Goal: Task Accomplishment & Management: Use online tool/utility

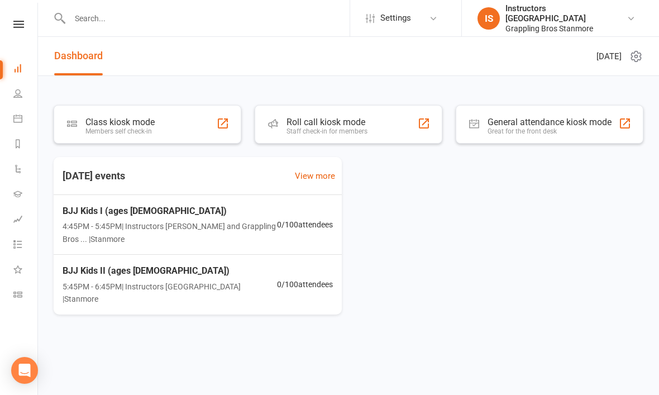
click at [134, 129] on div "Members self check-in" at bounding box center [119, 131] width 69 height 8
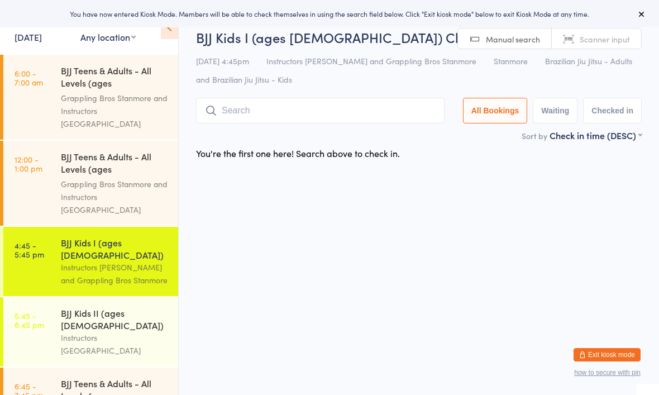
click at [266, 108] on input "search" at bounding box center [320, 111] width 249 height 26
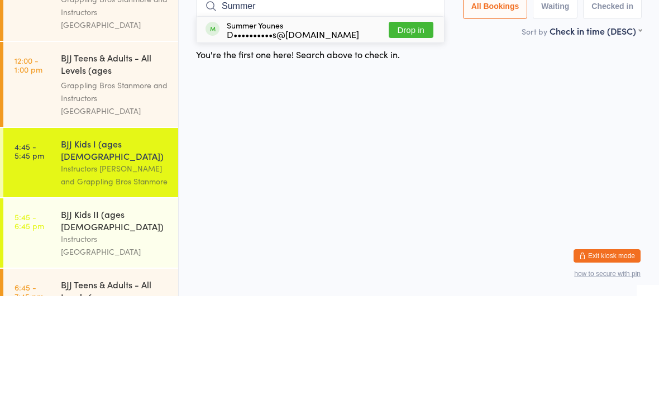
type input "Summer"
click at [406, 121] on button "Drop in" at bounding box center [411, 129] width 45 height 16
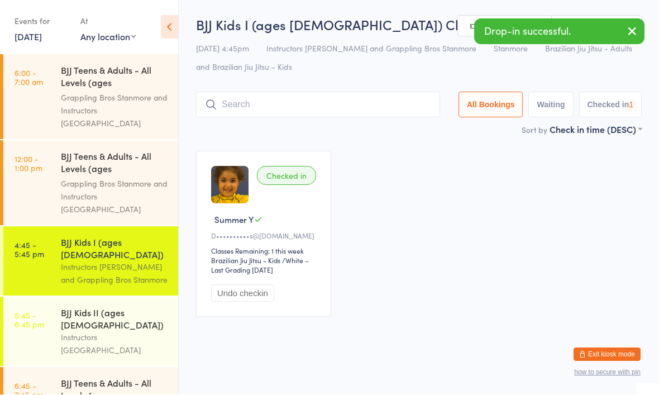
scroll to position [1, 0]
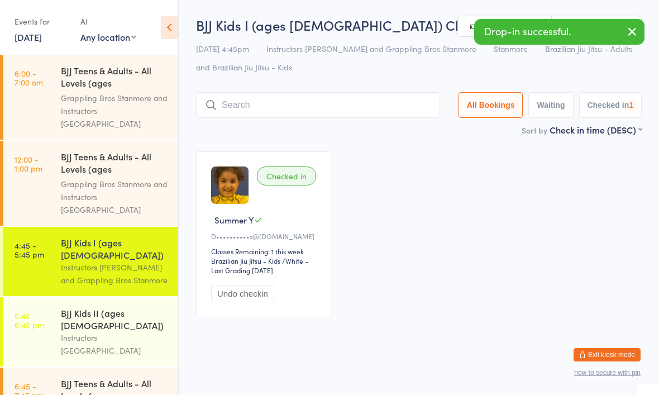
click at [270, 104] on input "search" at bounding box center [318, 105] width 244 height 26
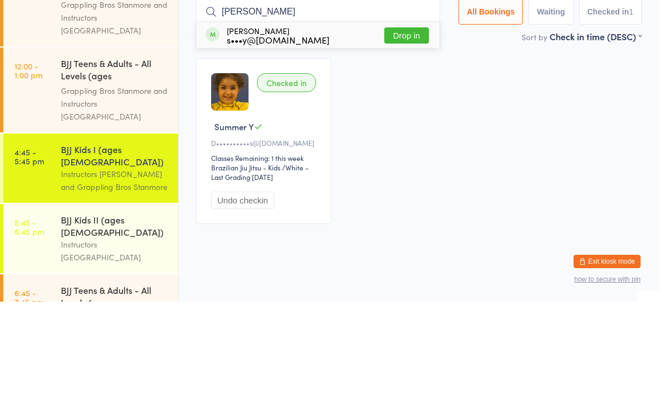
type input "Marcus"
click at [394, 121] on button "Drop in" at bounding box center [406, 129] width 45 height 16
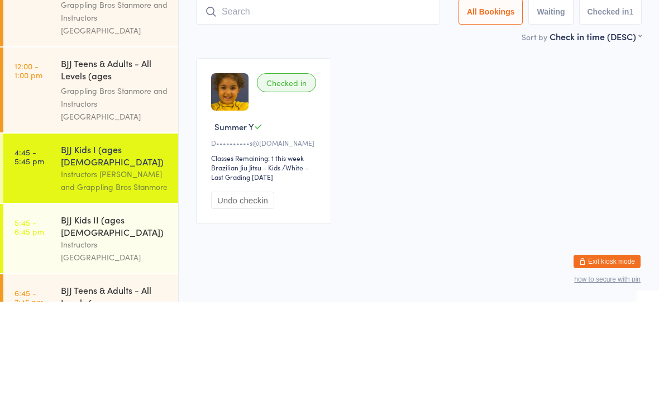
scroll to position [15, 0]
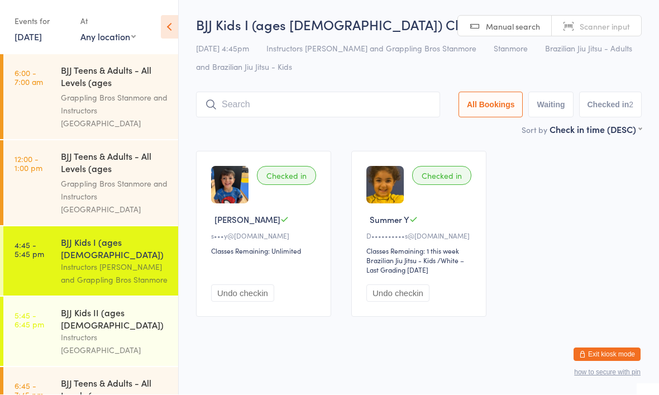
click at [297, 96] on input "search" at bounding box center [318, 105] width 244 height 26
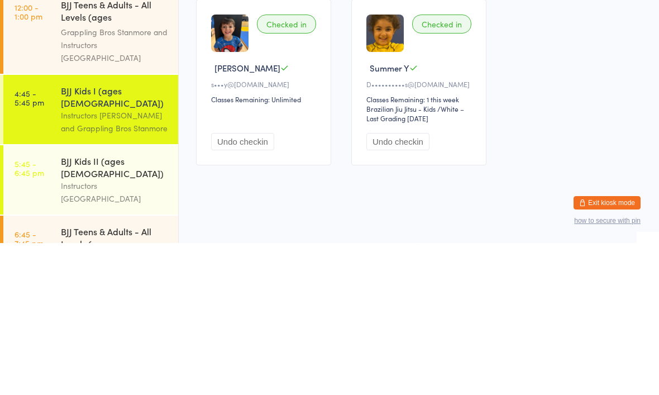
click at [113, 236] on div "BJJ Kids I (ages [DEMOGRAPHIC_DATA])" at bounding box center [115, 248] width 108 height 25
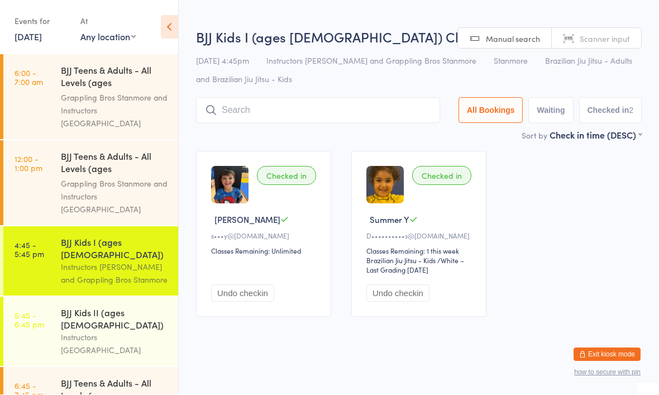
scroll to position [1, 0]
click at [281, 94] on div "BJJ Kids I (ages 7-10) Check-in 13 Oct 4:45pm Instructors Stanmore and Grapplin…" at bounding box center [419, 78] width 446 height 101
click at [275, 99] on input "search" at bounding box center [318, 111] width 244 height 26
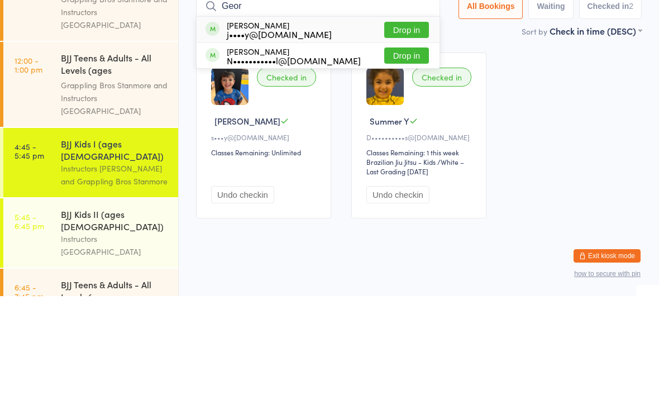
type input "Geor"
click at [390, 121] on button "Drop in" at bounding box center [406, 129] width 45 height 16
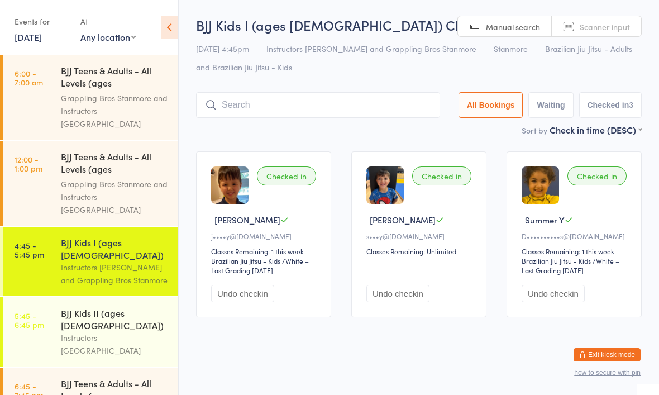
click at [288, 94] on input "search" at bounding box center [318, 105] width 244 height 26
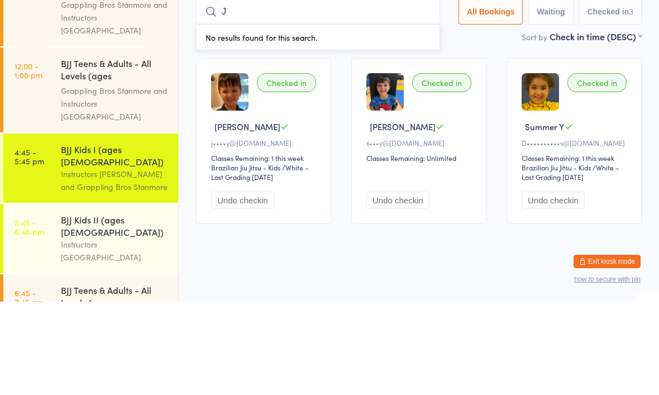
type input "Ja"
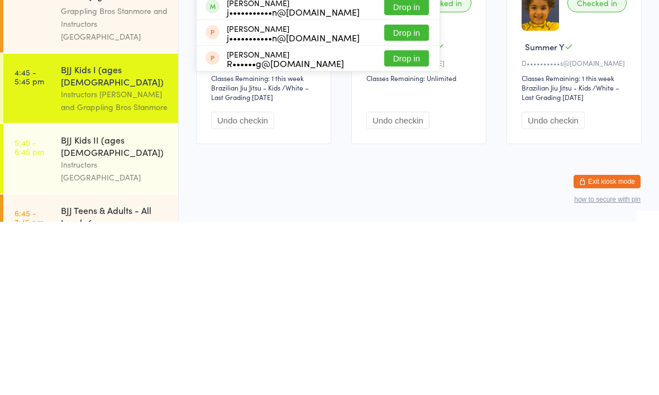
click at [134, 141] on div "BJJ Teens & Adults - All Levels (ages 16+) Grappling Bros Stanmore and Instruct…" at bounding box center [119, 183] width 117 height 85
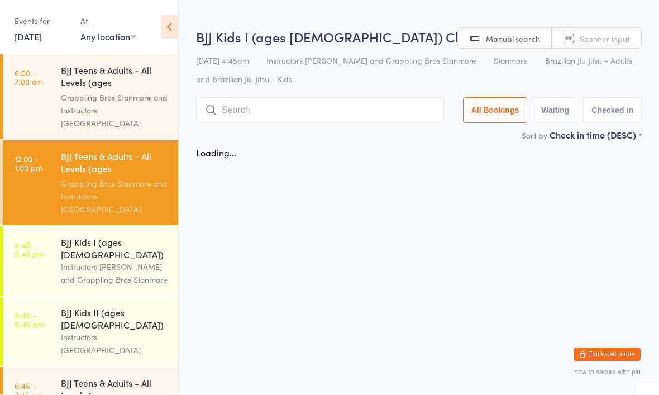
scroll to position [1, 0]
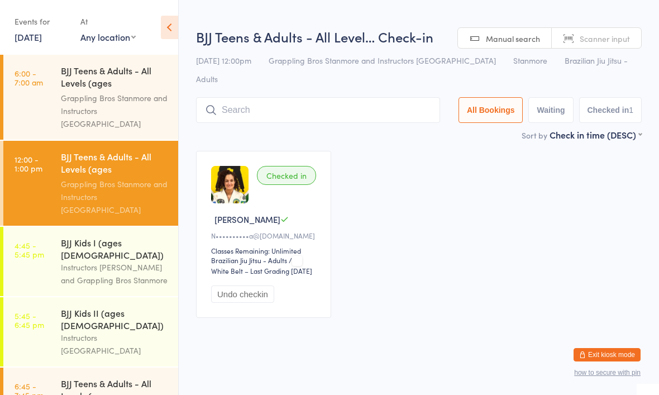
click at [101, 227] on div "BJJ Kids I (ages 7-10) Instructors Stanmore and Grappling Bros Stanmore" at bounding box center [119, 261] width 117 height 69
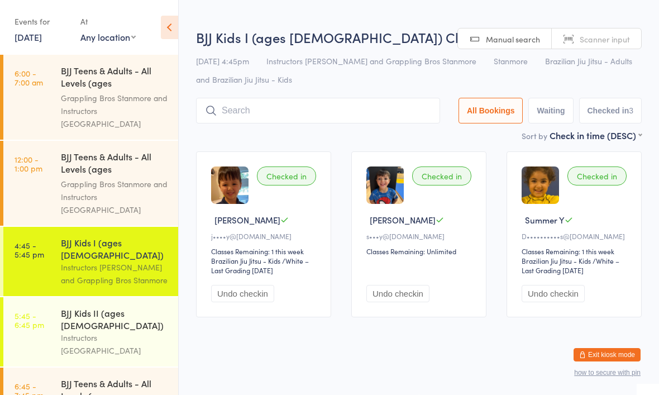
click at [284, 95] on div "BJJ Kids I (ages 7-10) Check-in 13 Oct 4:45pm Instructors Stanmore and Grapplin…" at bounding box center [419, 78] width 446 height 101
click at [268, 101] on input "search" at bounding box center [318, 111] width 244 height 26
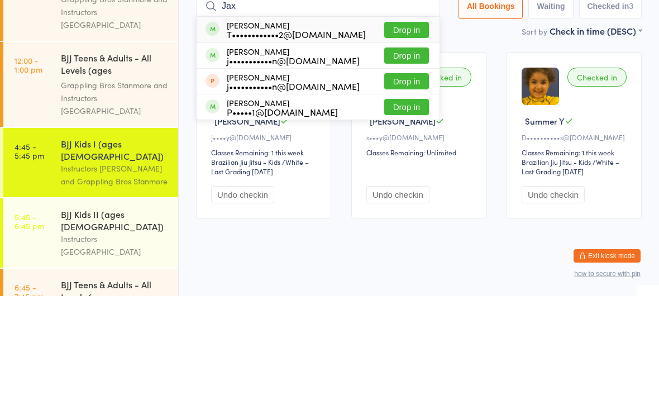
type input "Jax"
click at [400, 146] on button "Drop in" at bounding box center [406, 154] width 45 height 16
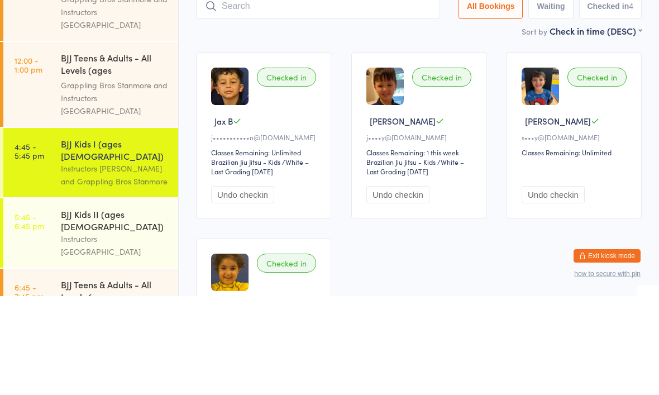
click at [628, 151] on div "Checked in Marcus Y s•••y@sydesign.com.au Classes Remaining: Unlimited Undo che…" at bounding box center [574, 234] width 135 height 166
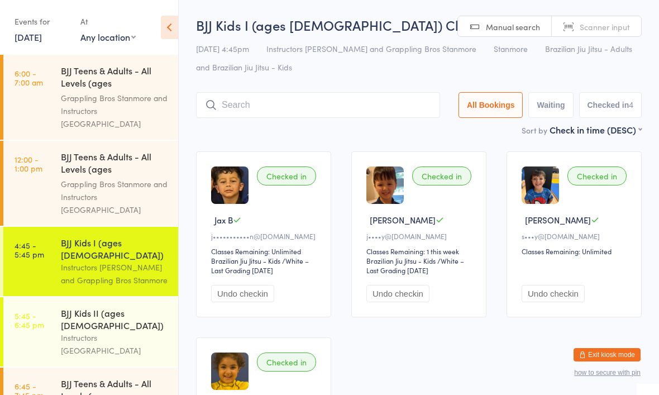
click at [332, 112] on input "search" at bounding box center [318, 105] width 244 height 26
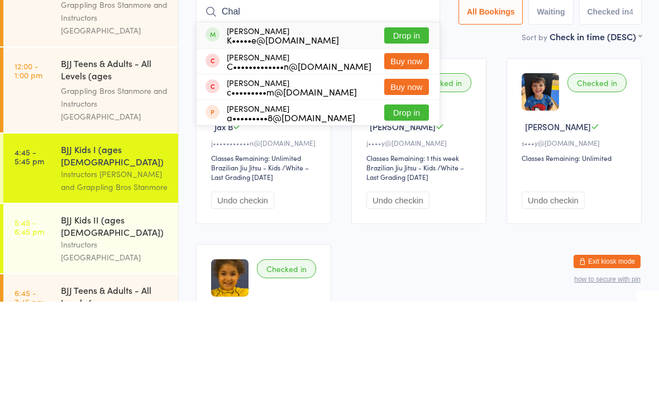
type input "Chal"
click at [396, 121] on button "Drop in" at bounding box center [406, 129] width 45 height 16
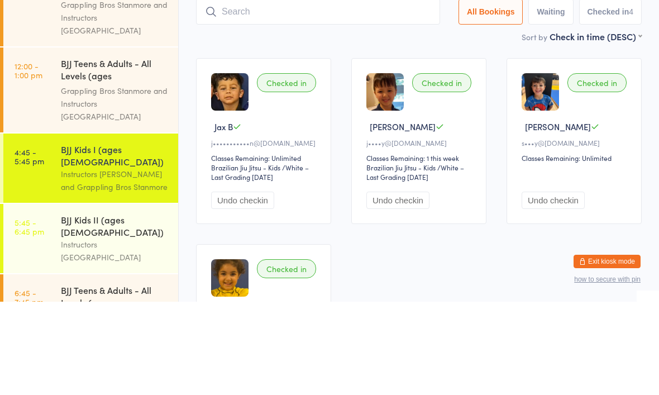
scroll to position [93, 0]
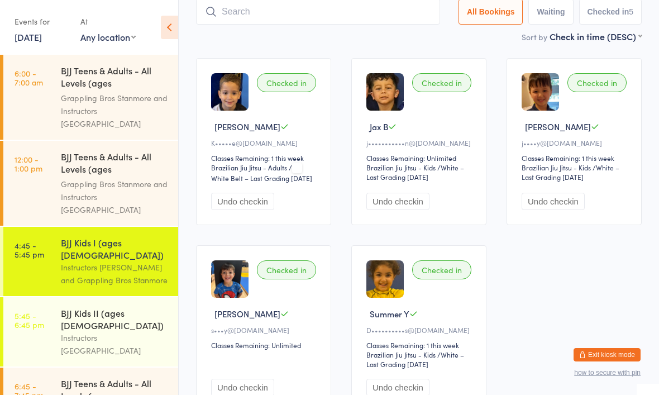
click at [256, 13] on input "search" at bounding box center [318, 12] width 244 height 26
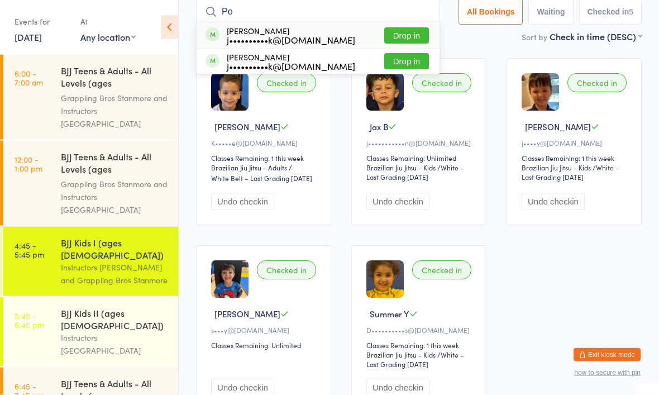
type input "P"
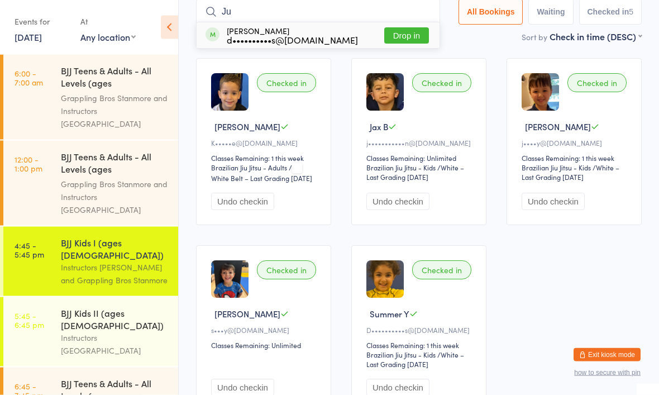
type input "J"
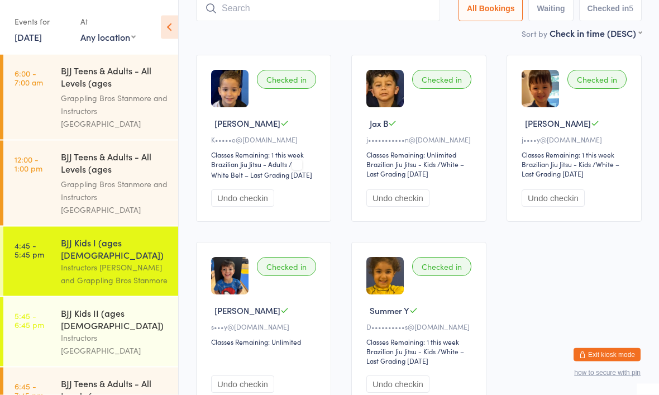
scroll to position [97, 0]
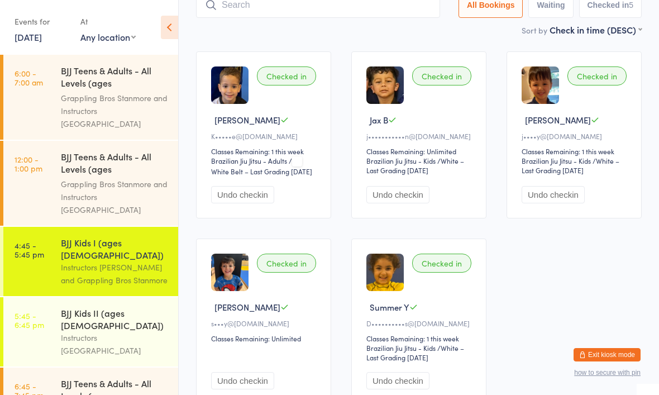
click at [374, 7] on input "search" at bounding box center [318, 5] width 244 height 26
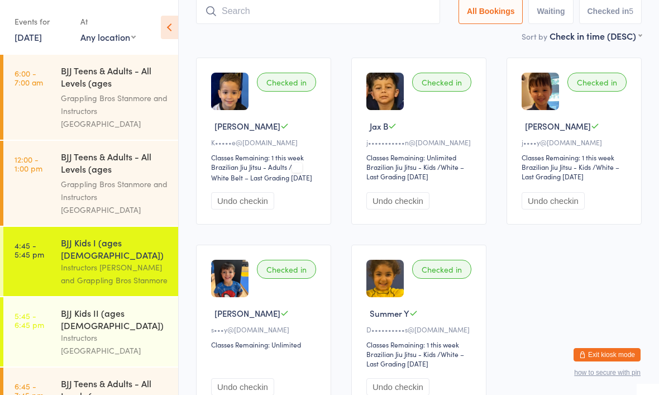
scroll to position [93, 0]
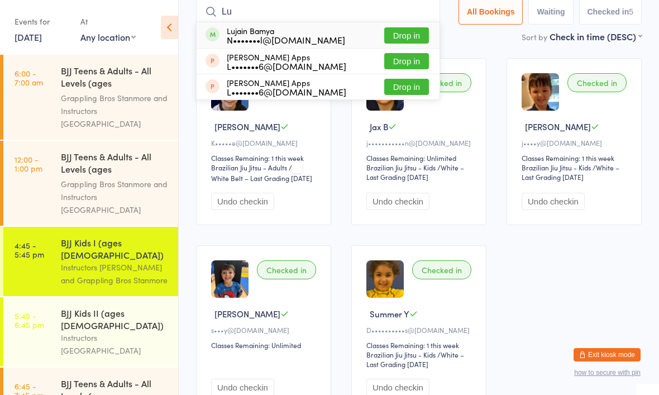
type input "L"
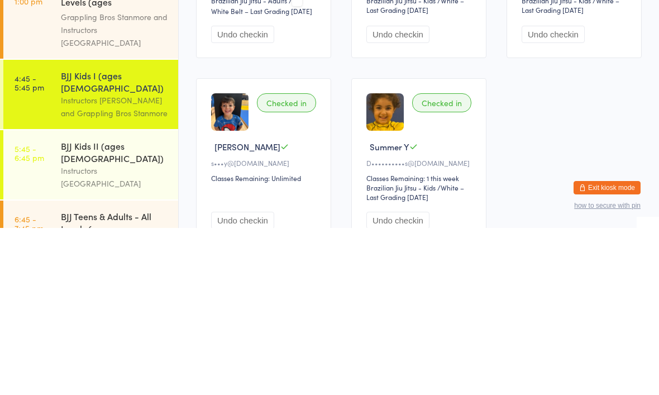
click at [137, 297] on div "BJJ Kids II (ages 11-15) Instructors Stanmore" at bounding box center [119, 331] width 117 height 69
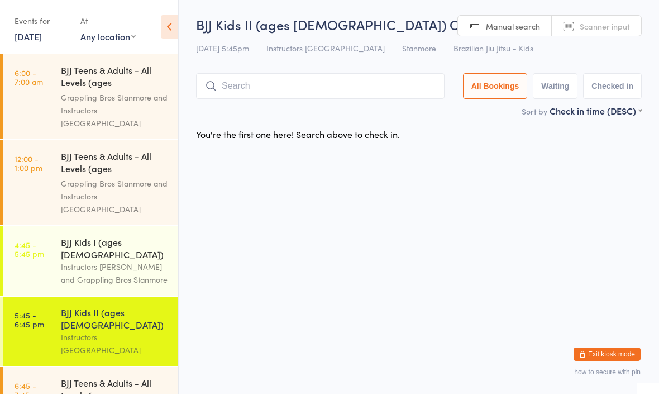
click at [139, 227] on div "BJJ Kids I (ages 7-10) Instructors Stanmore and Grappling Bros Stanmore" at bounding box center [119, 261] width 117 height 69
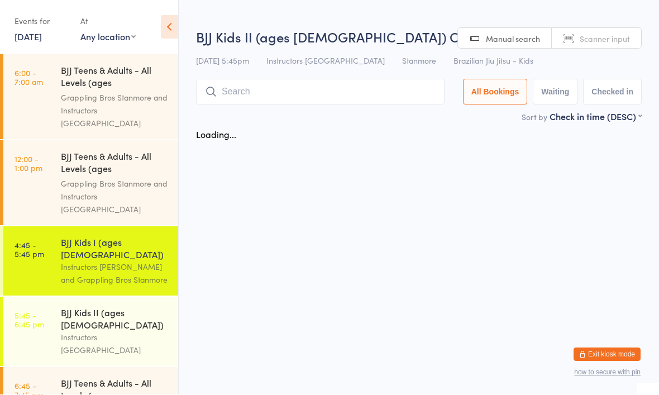
scroll to position [1, 0]
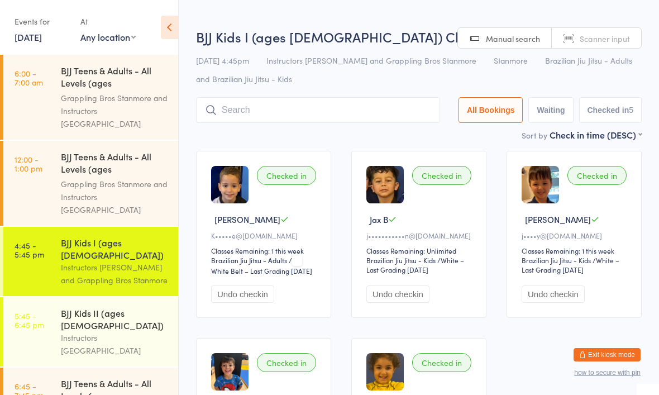
click at [337, 84] on div "13 Oct 4:45pm Instructors Stanmore and Grappling Bros Stanmore Stanmore Brazili…" at bounding box center [419, 69] width 446 height 37
click at [417, 118] on input "search" at bounding box center [318, 111] width 244 height 26
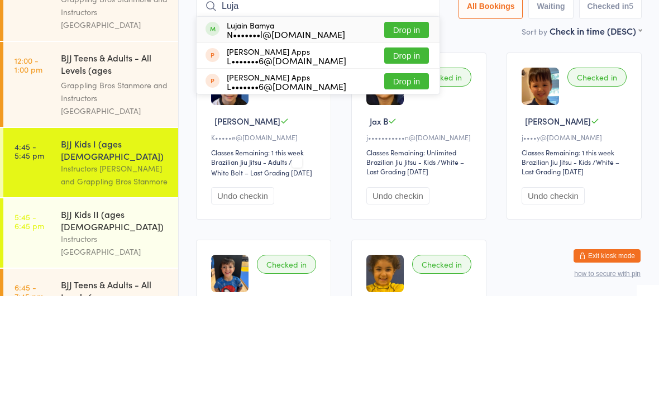
type input "Luja"
click at [398, 121] on button "Drop in" at bounding box center [406, 129] width 45 height 16
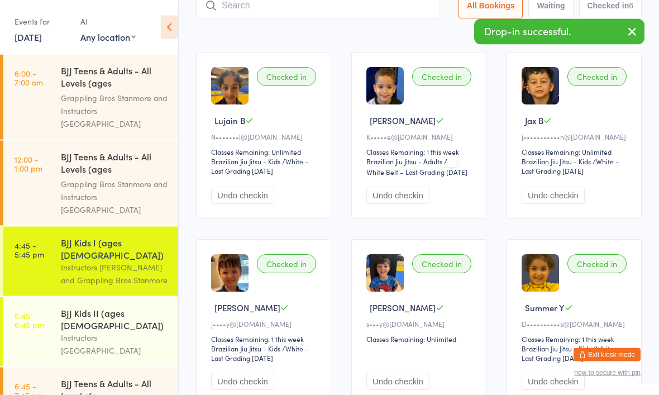
click at [255, 204] on button "Undo checkin" at bounding box center [242, 195] width 63 height 17
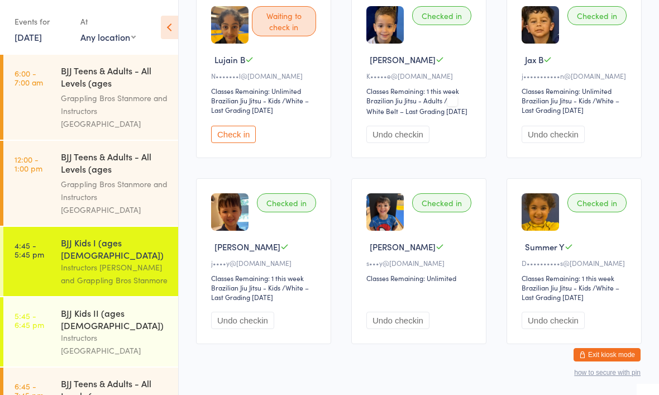
scroll to position [171, 0]
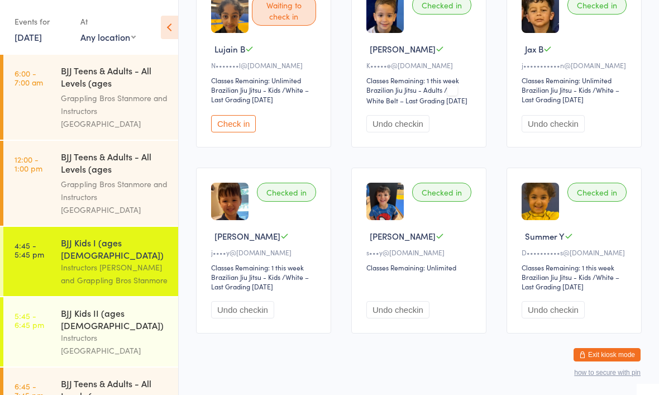
click at [53, 297] on link "5:45 - 6:45 pm BJJ Kids II (ages 11-15) Instructors Stanmore" at bounding box center [90, 331] width 175 height 69
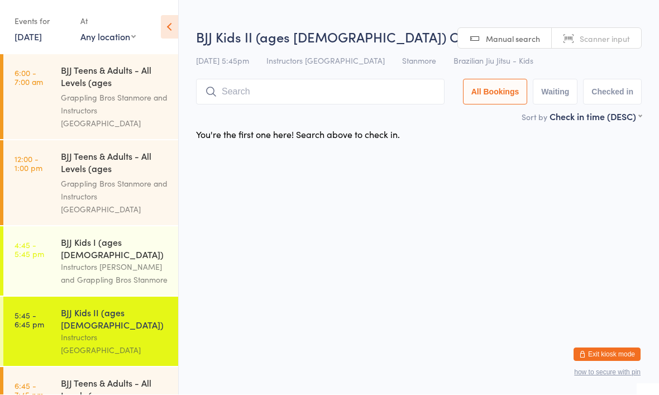
click at [131, 261] on div "Instructors Stanmore and Grappling Bros Stanmore" at bounding box center [115, 274] width 108 height 26
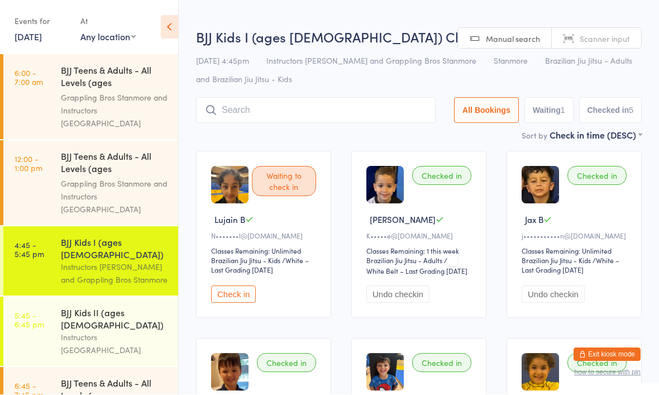
scroll to position [1, 0]
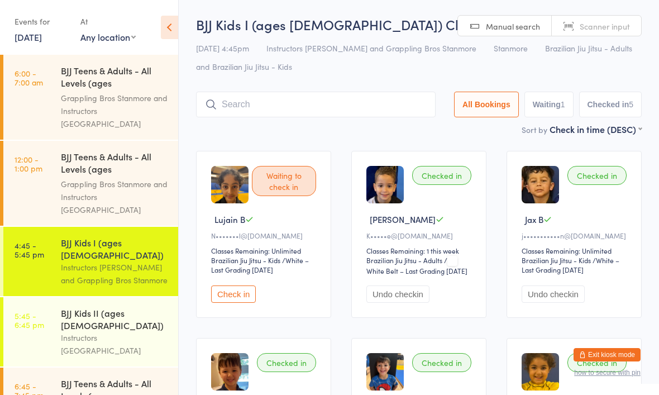
click at [243, 303] on button "Check in" at bounding box center [233, 293] width 45 height 17
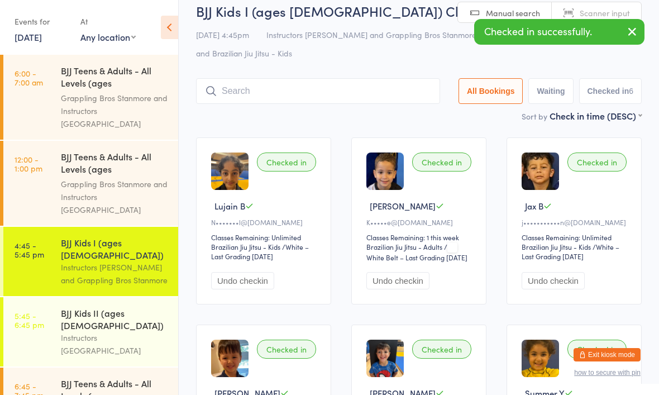
scroll to position [19, 0]
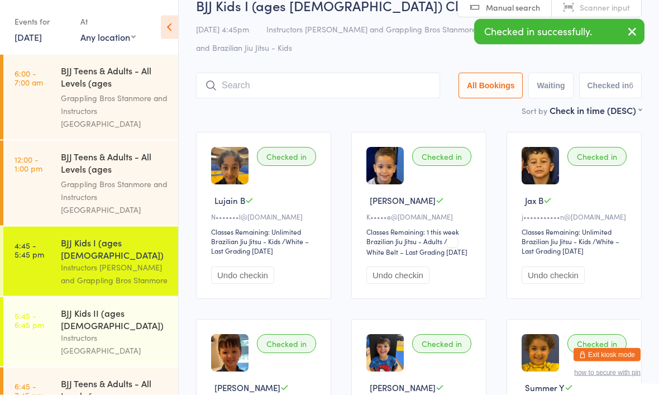
click at [125, 297] on div "BJJ Kids II (ages 11-15) Instructors Stanmore" at bounding box center [119, 331] width 117 height 69
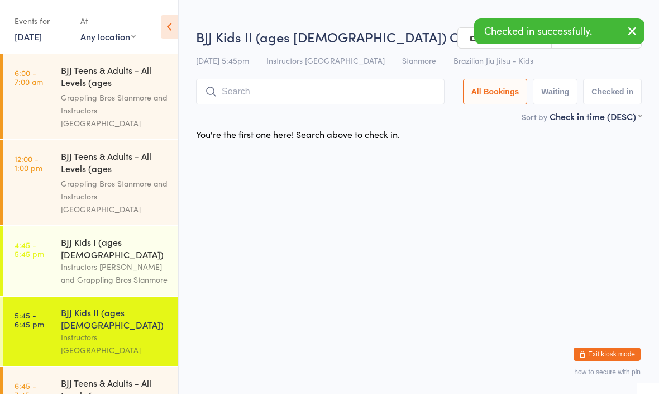
click at [325, 77] on div "BJJ Kids II (ages 11-15) Check-in 13 Oct 5:45pm Instructors Stanmore Stanmore B…" at bounding box center [419, 69] width 446 height 83
click at [298, 87] on input "search" at bounding box center [320, 92] width 249 height 26
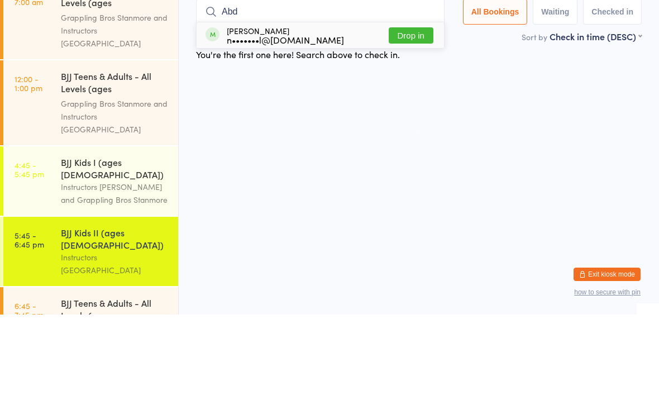
type input "Abd"
click at [413, 108] on button "Drop in" at bounding box center [411, 116] width 45 height 16
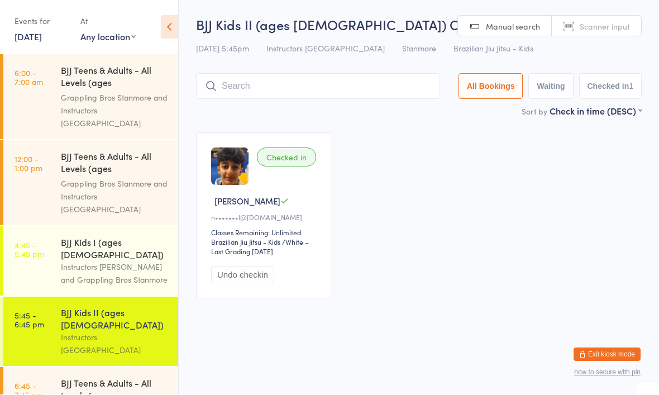
click at [141, 236] on div "BJJ Kids I (ages [DEMOGRAPHIC_DATA])" at bounding box center [115, 248] width 108 height 25
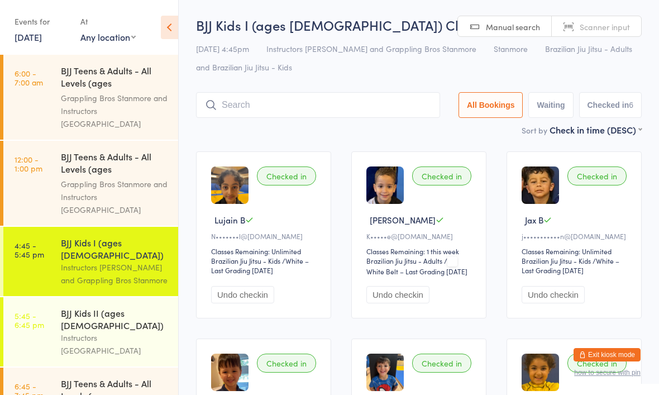
click at [79, 297] on div "BJJ Kids II (ages 11-15) Instructors Stanmore" at bounding box center [119, 331] width 117 height 69
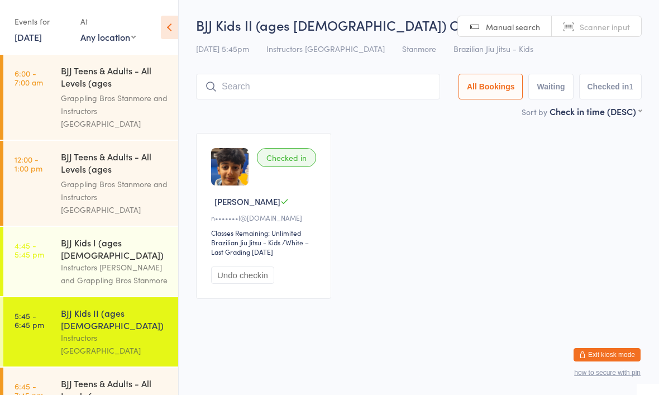
click at [102, 236] on div "BJJ Kids I (ages [DEMOGRAPHIC_DATA])" at bounding box center [115, 248] width 108 height 25
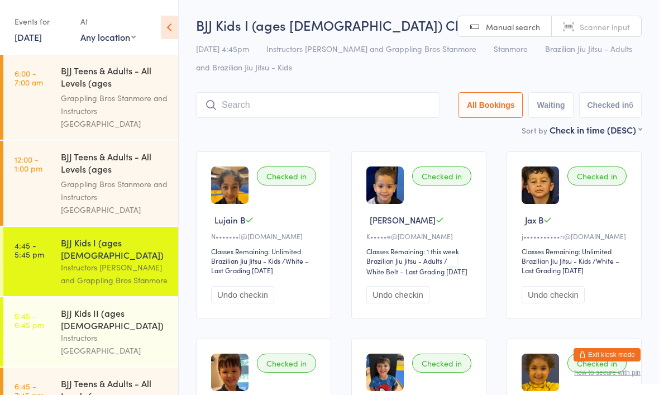
click at [243, 303] on button "Undo checkin" at bounding box center [242, 294] width 63 height 17
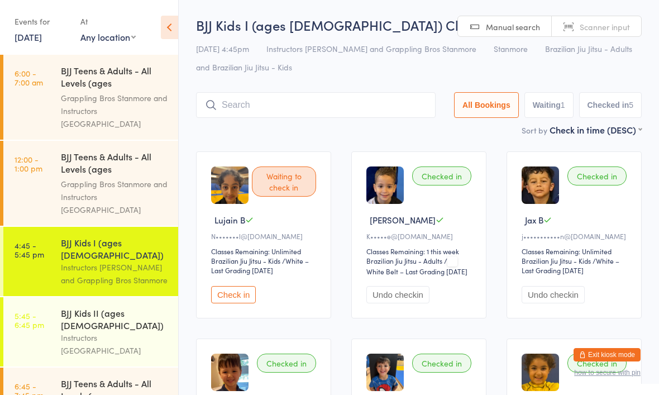
click at [231, 303] on button "Check in" at bounding box center [233, 294] width 45 height 17
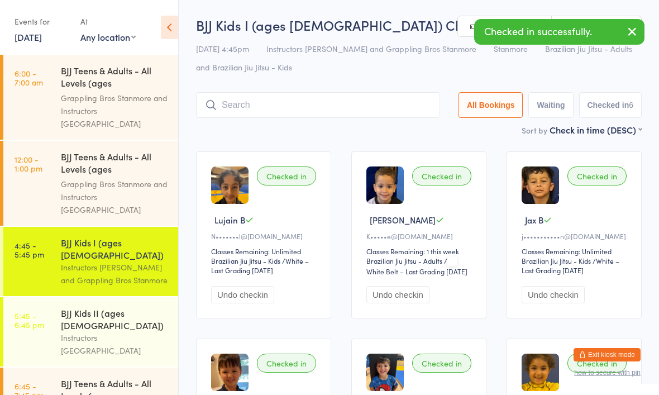
click at [265, 303] on button "Undo checkin" at bounding box center [242, 294] width 63 height 17
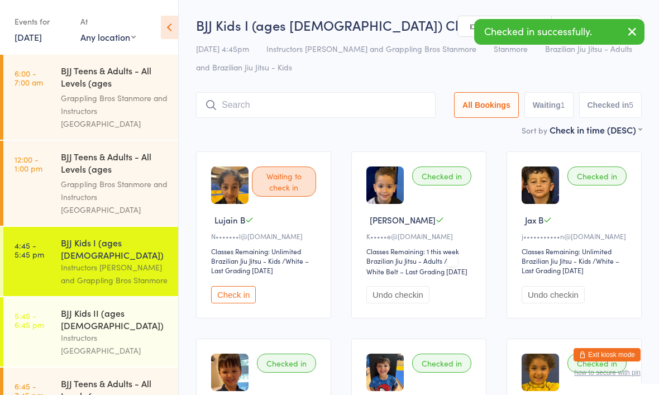
click at [232, 294] on div "Check in" at bounding box center [265, 294] width 108 height 18
click at [244, 303] on button "Check in" at bounding box center [233, 294] width 45 height 17
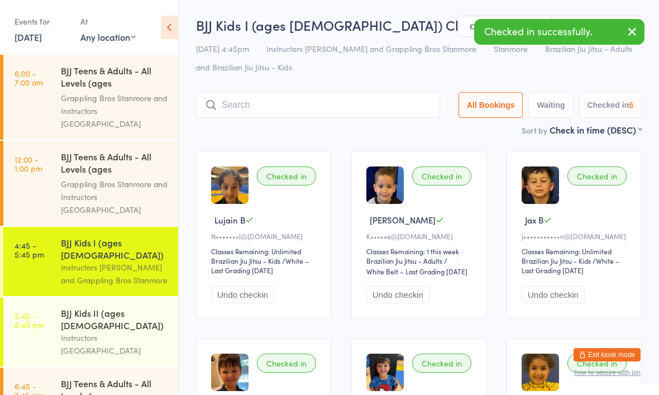
click at [247, 303] on button "Undo checkin" at bounding box center [242, 294] width 63 height 17
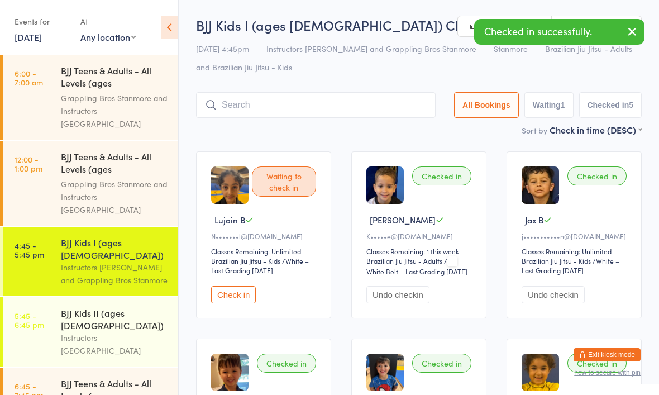
click at [193, 332] on div "Waiting to check in Lujain B N•••••••l@hotmail.com Classes Remaining: Unlimited…" at bounding box center [419, 327] width 466 height 373
click at [245, 303] on button "Check in" at bounding box center [233, 294] width 45 height 17
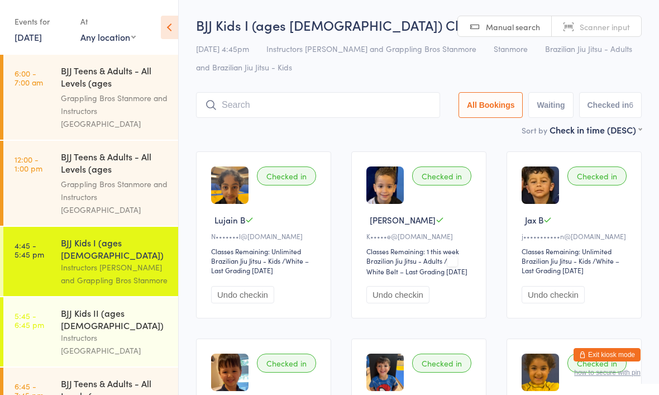
click at [285, 303] on div "Undo checkin" at bounding box center [265, 294] width 108 height 18
click at [258, 303] on button "Undo checkin" at bounding box center [242, 294] width 63 height 17
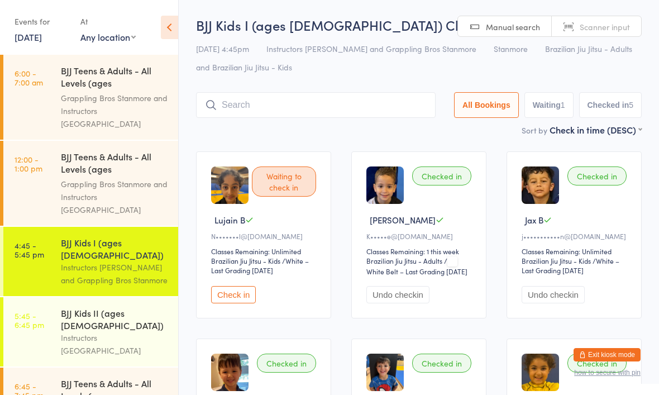
click at [302, 114] on input "search" at bounding box center [316, 105] width 240 height 26
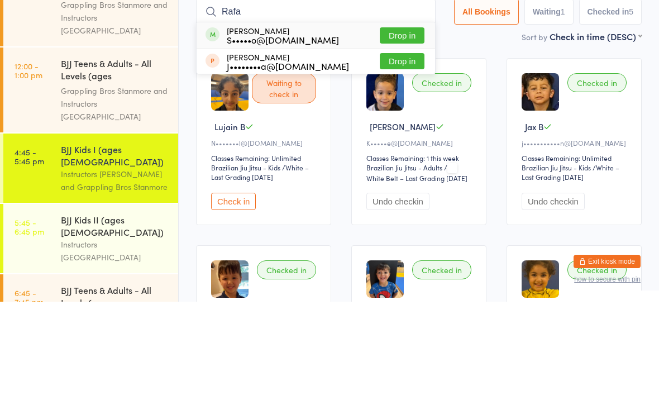
type input "Rafa"
click at [270, 128] on div "S•••••o@srlm.com.au" at bounding box center [283, 132] width 112 height 9
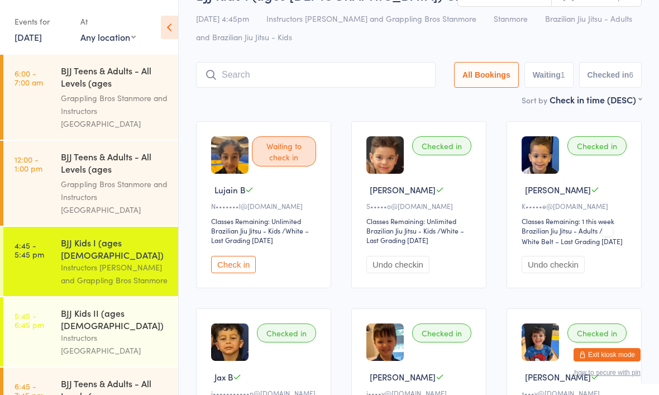
scroll to position [29, 0]
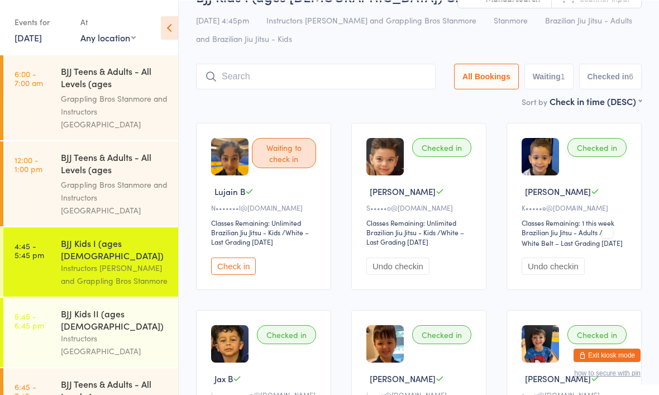
click at [249, 274] on button "Check in" at bounding box center [233, 265] width 45 height 17
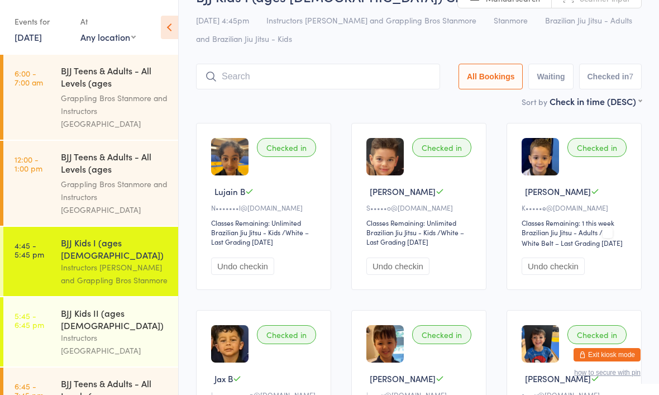
click at [292, 62] on div "BJJ Kids I (ages 7-10) Check-in 13 Oct 4:45pm Instructors Stanmore and Grapplin…" at bounding box center [419, 41] width 446 height 108
click at [292, 79] on input "search" at bounding box center [318, 77] width 244 height 26
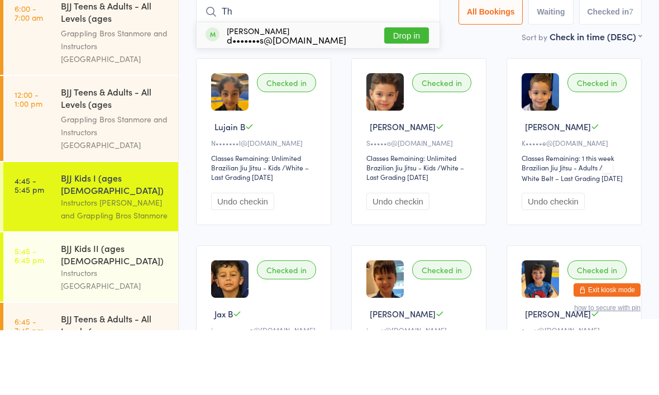
type input "T"
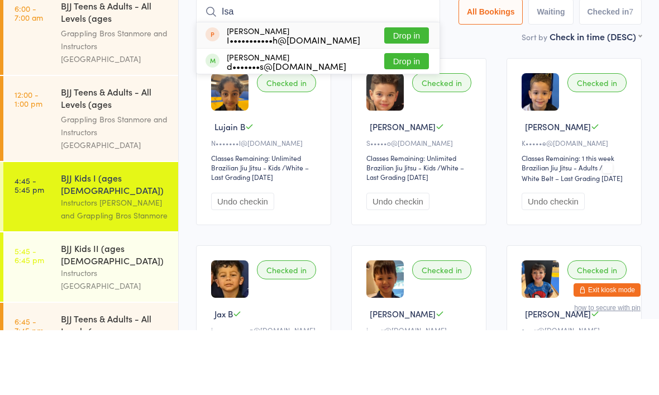
type input "Isa"
click at [394, 118] on button "Drop in" at bounding box center [406, 126] width 45 height 16
